Goal: Information Seeking & Learning: Learn about a topic

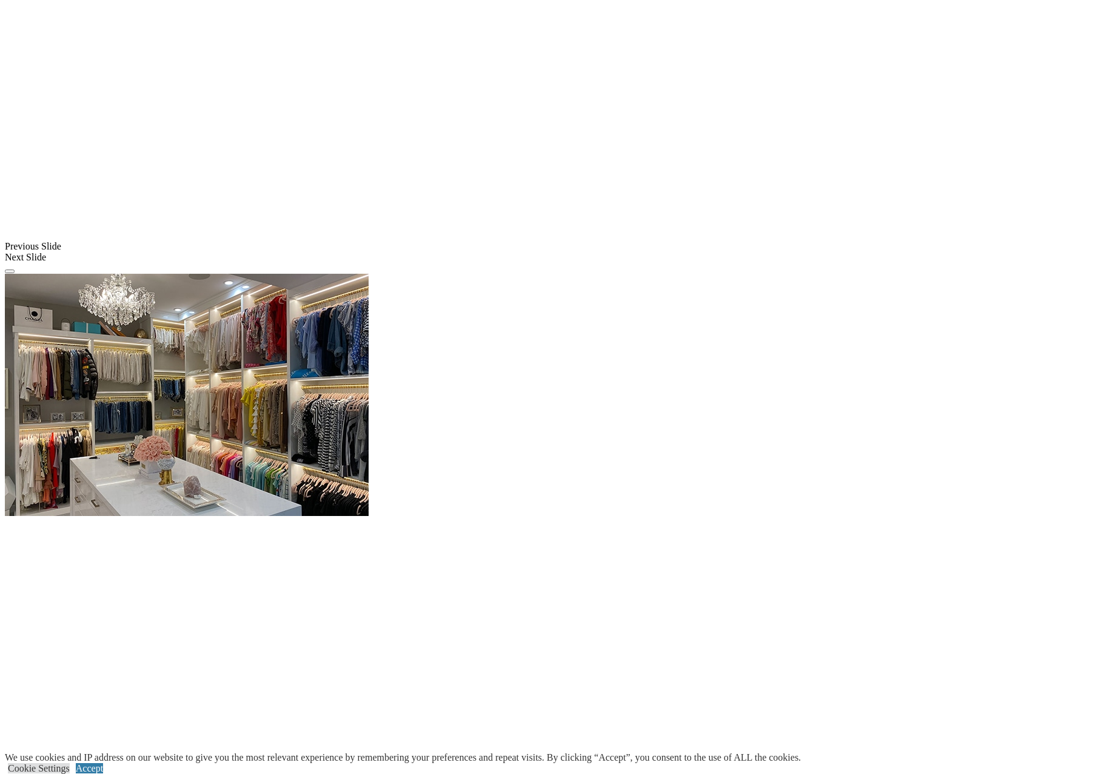
scroll to position [945, 0]
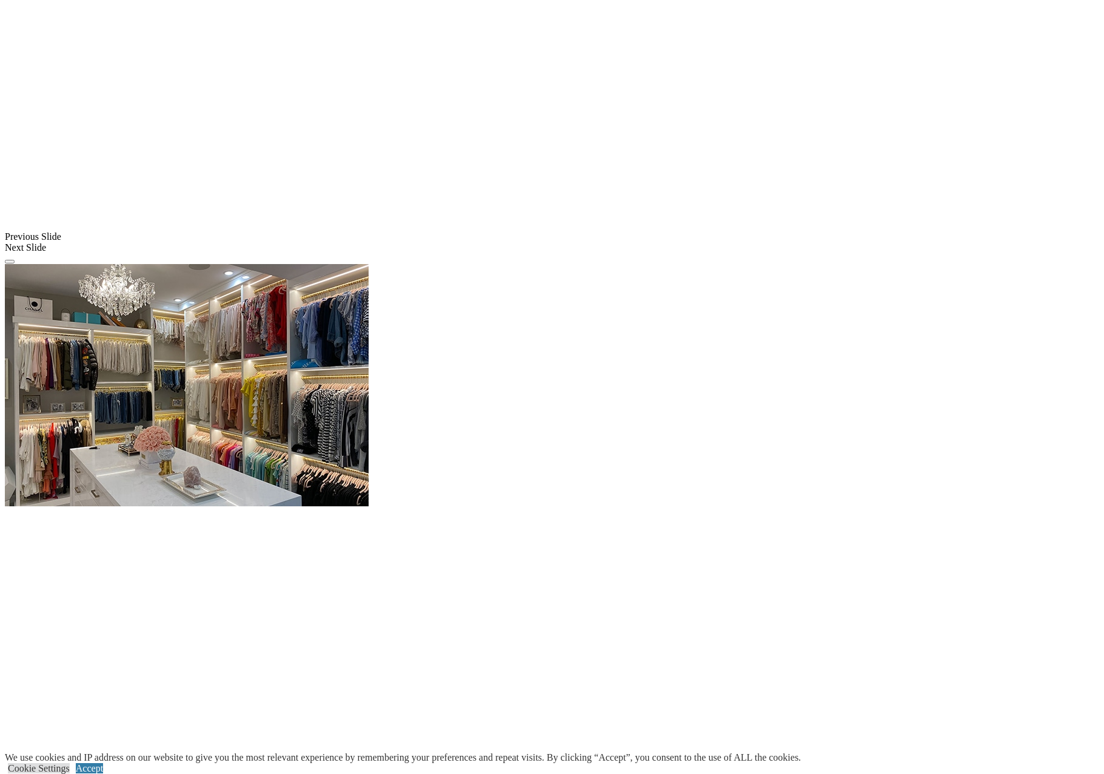
scroll to position [1067, 0]
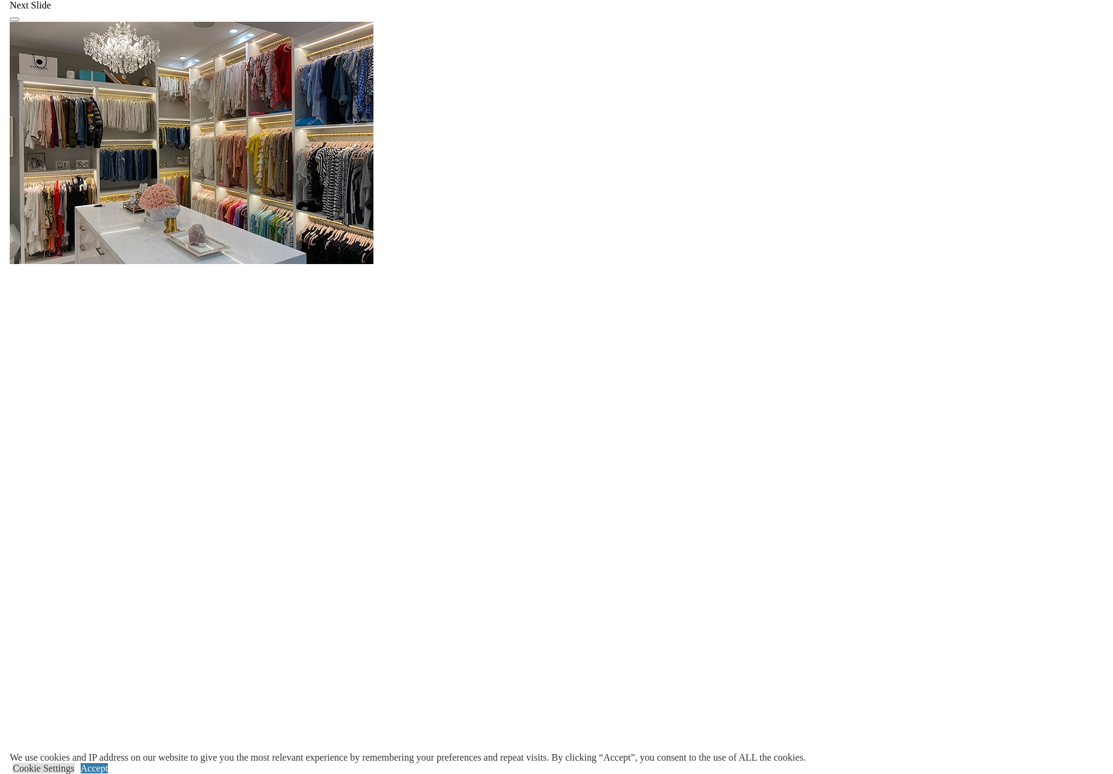
scroll to position [1006, 0]
